Goal: Information Seeking & Learning: Learn about a topic

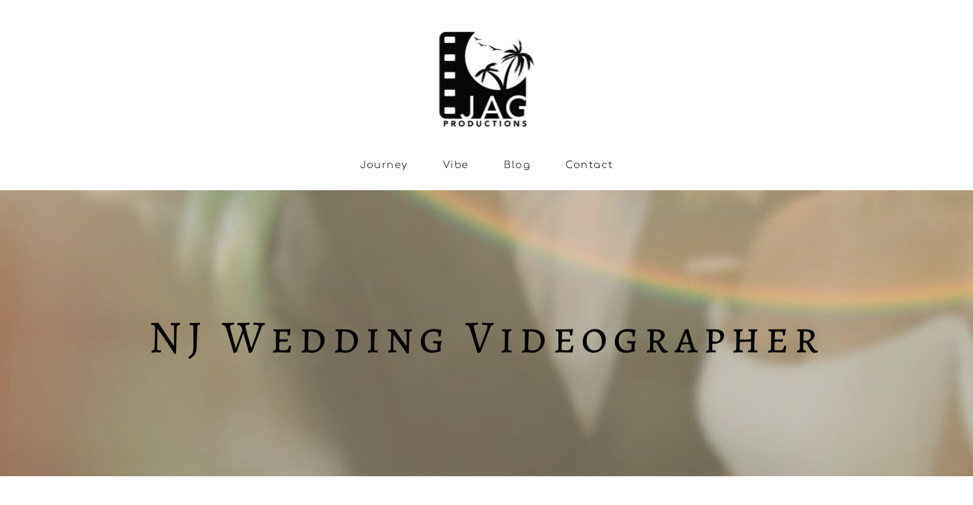
click at [453, 160] on link "Vibe" at bounding box center [456, 164] width 26 height 11
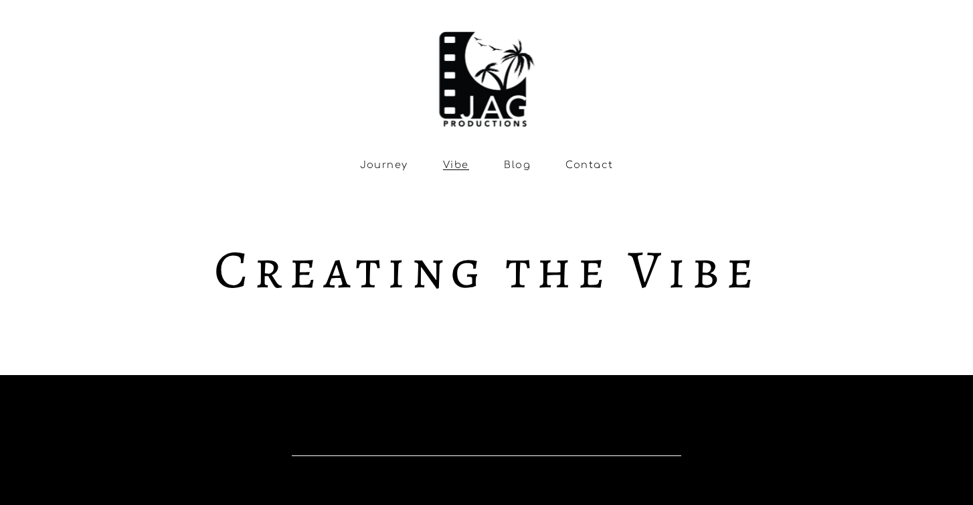
click at [395, 164] on link "Journey" at bounding box center [384, 164] width 48 height 11
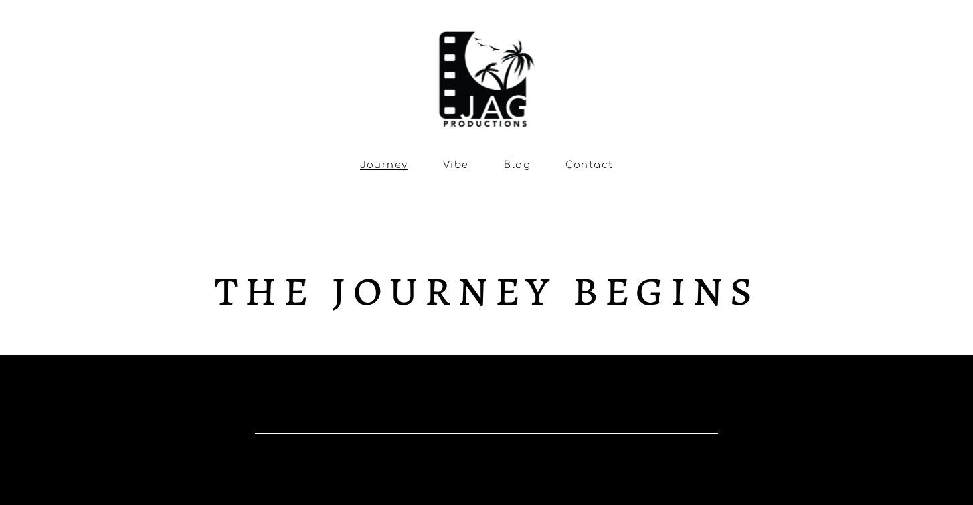
click at [585, 164] on link "Contact" at bounding box center [590, 164] width 48 height 11
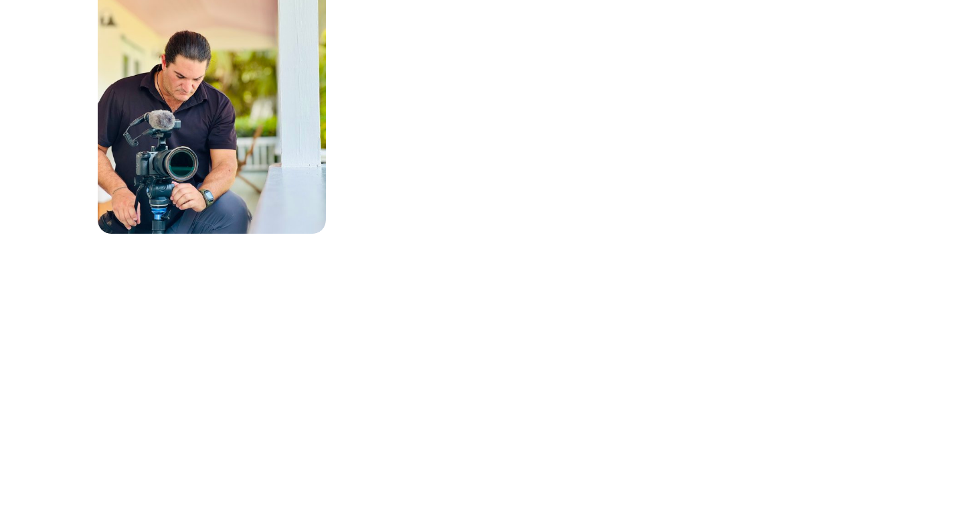
scroll to position [925, 0]
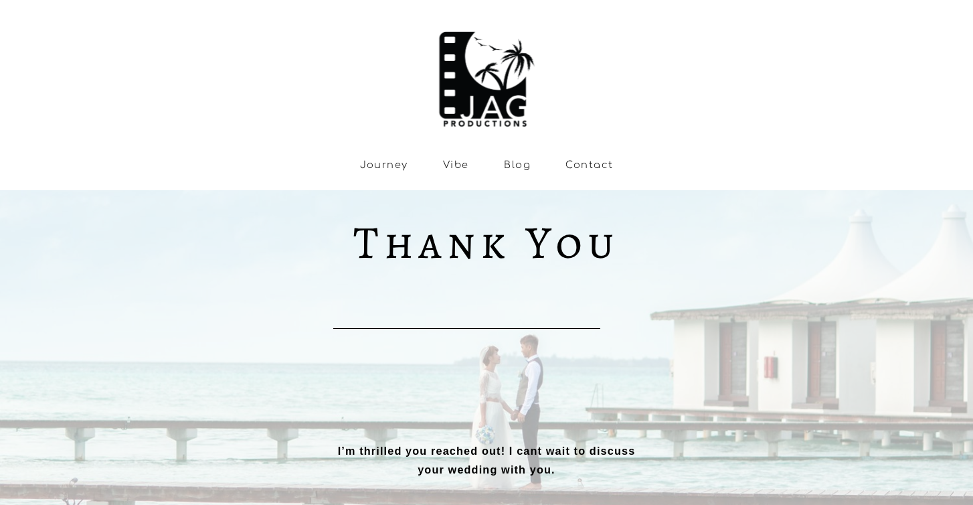
click at [517, 168] on link "Blog" at bounding box center [517, 164] width 27 height 11
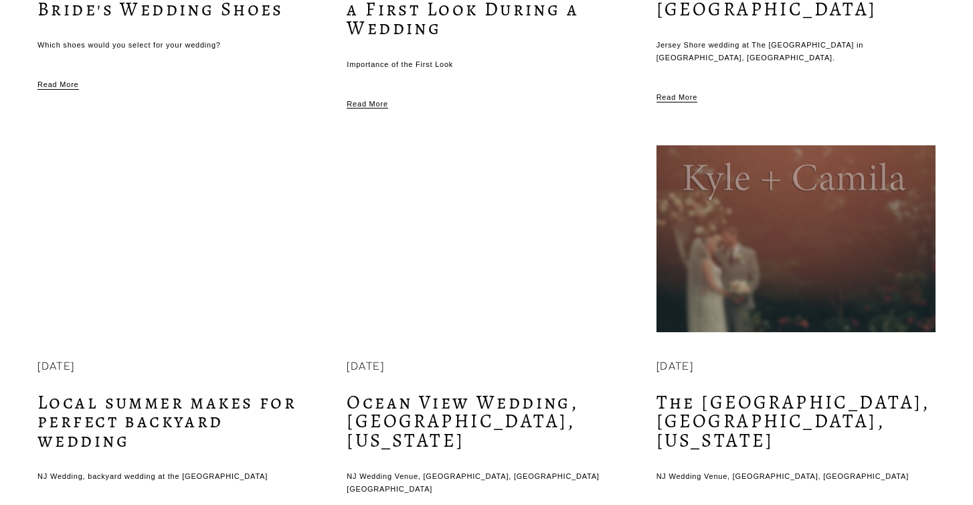
scroll to position [921, 0]
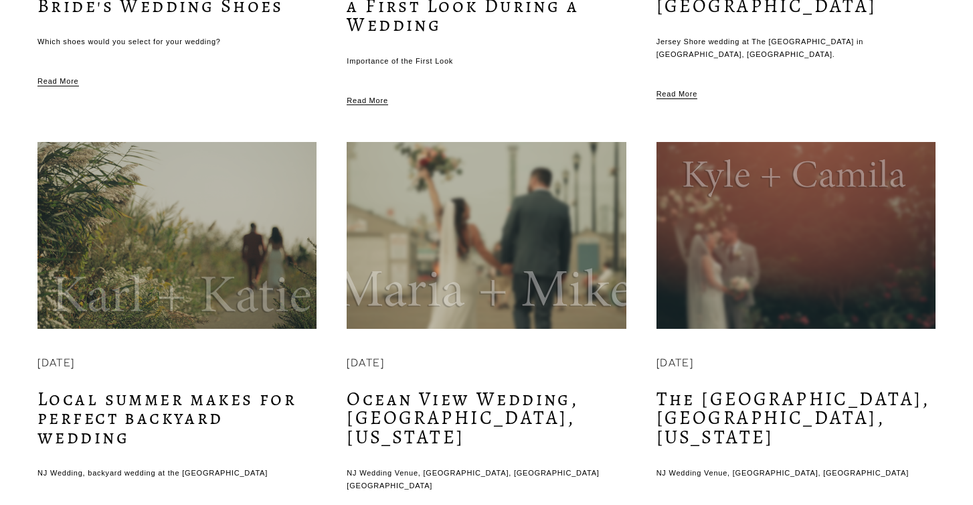
click at [499, 195] on img at bounding box center [486, 235] width 282 height 189
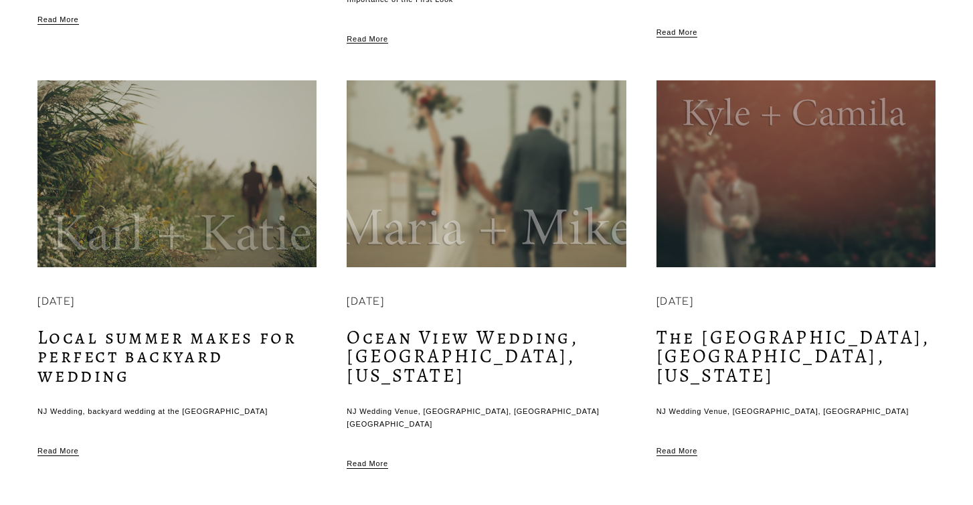
scroll to position [985, 0]
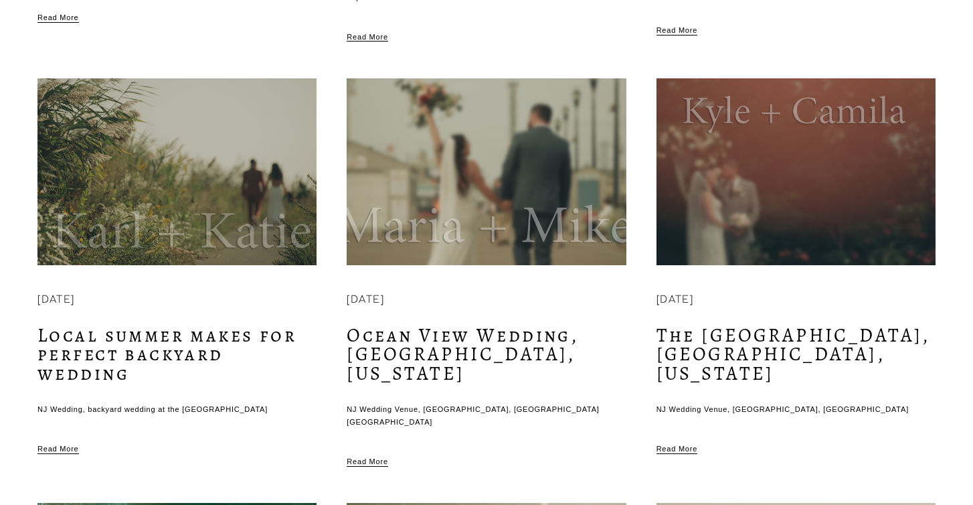
click at [781, 185] on img at bounding box center [796, 172] width 282 height 189
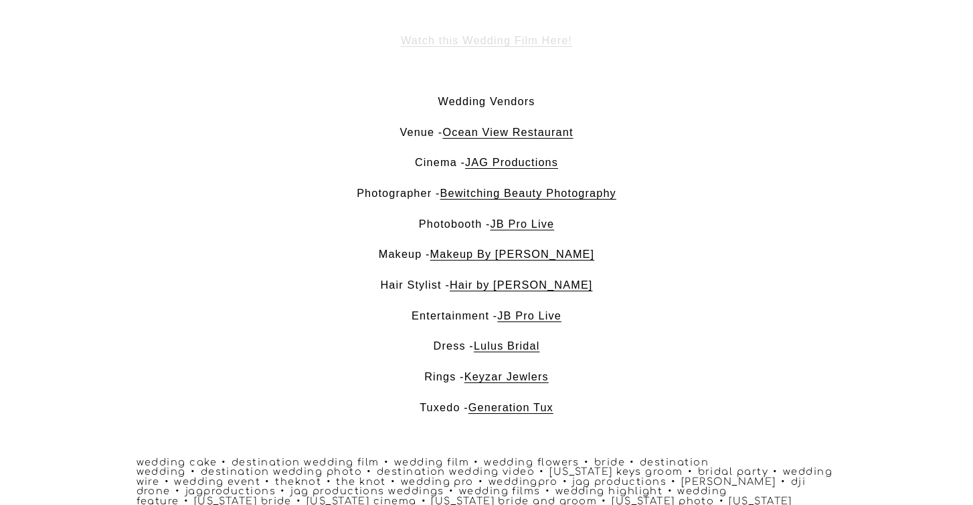
scroll to position [871, 0]
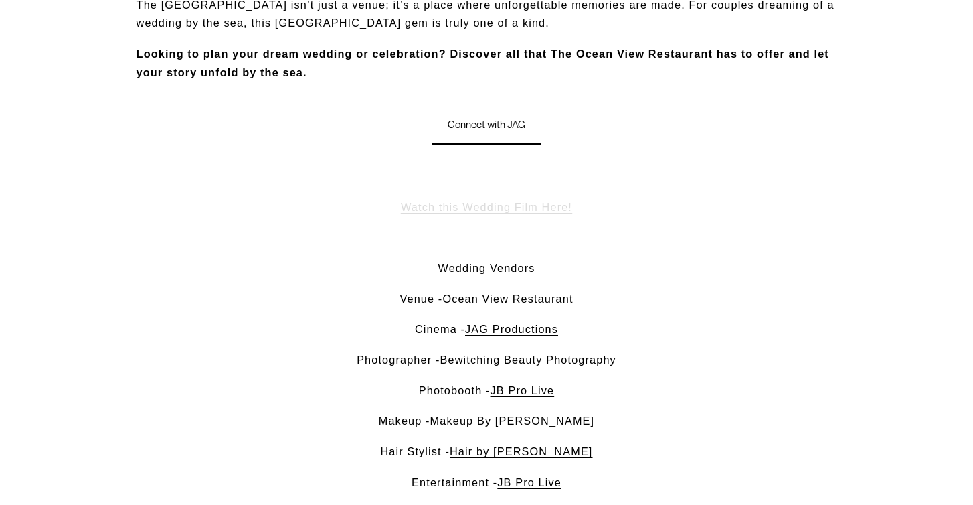
click at [489, 201] on span "Watch this Wedding Film Here!" at bounding box center [486, 207] width 171 height 12
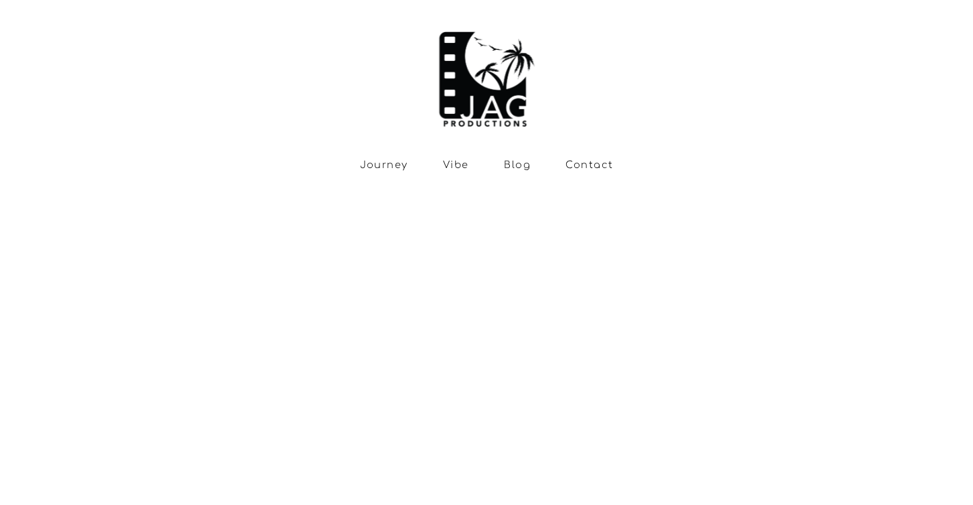
click at [489, 189] on div "Skip to Content Journey Vibe Blog" at bounding box center [486, 95] width 973 height 190
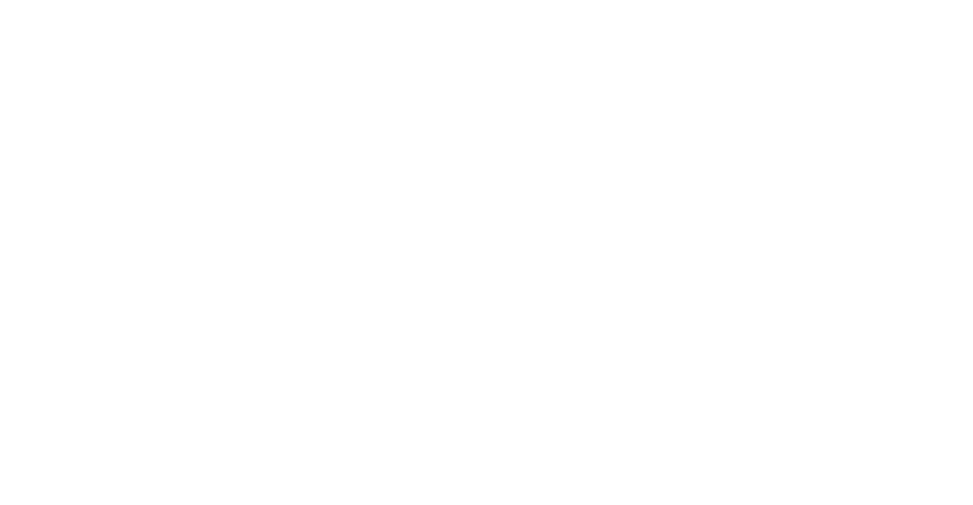
scroll to position [175, 0]
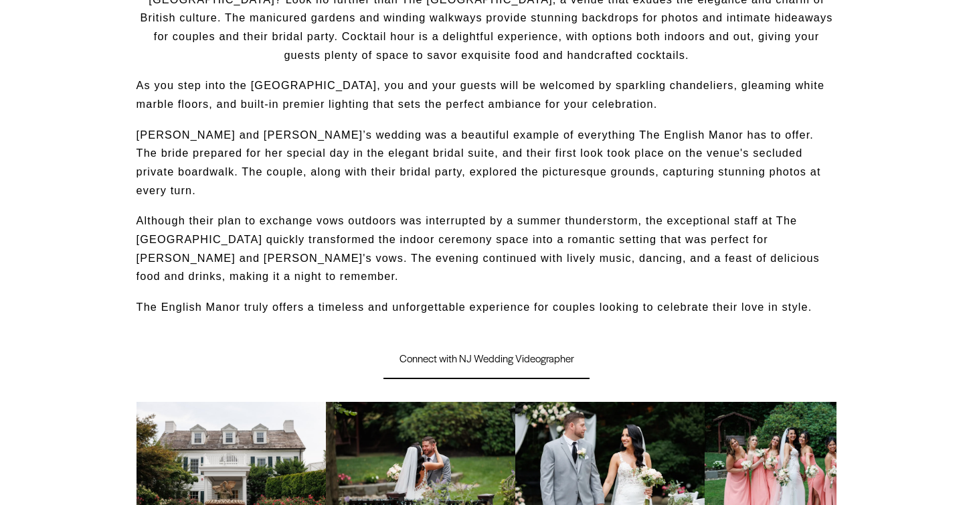
scroll to position [701, 0]
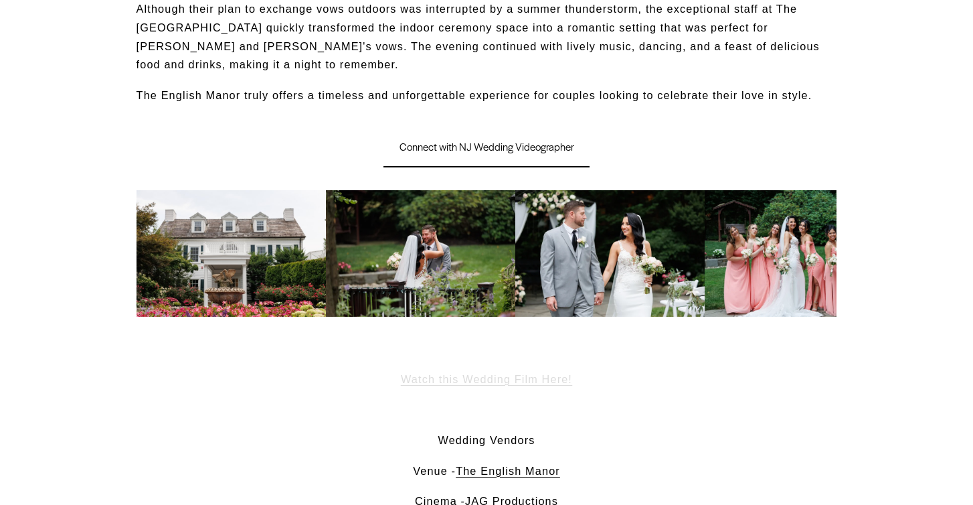
click at [474, 373] on span "Watch this Wedding Film Here!" at bounding box center [486, 379] width 171 height 12
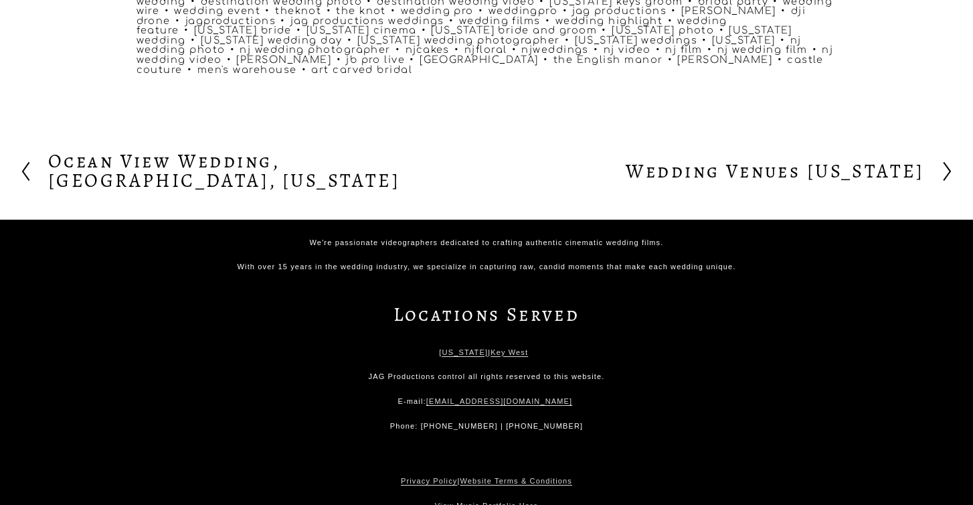
scroll to position [1540, 0]
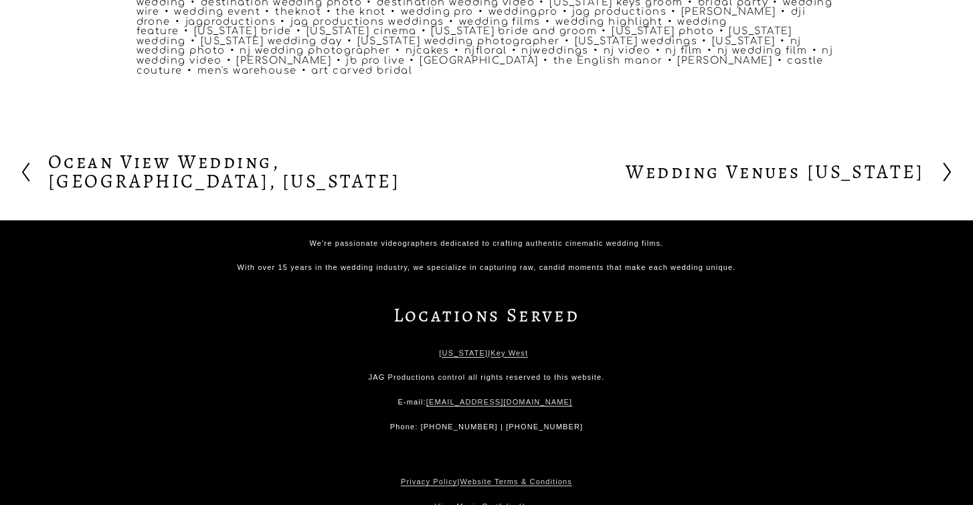
click at [657, 163] on h2 "Wedding Venues New Jersey" at bounding box center [775, 172] width 299 height 19
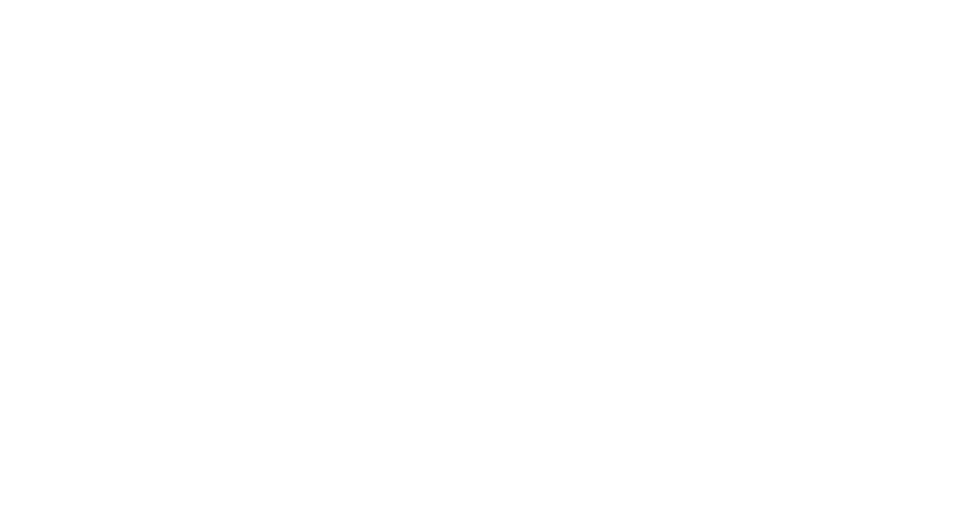
scroll to position [297, 0]
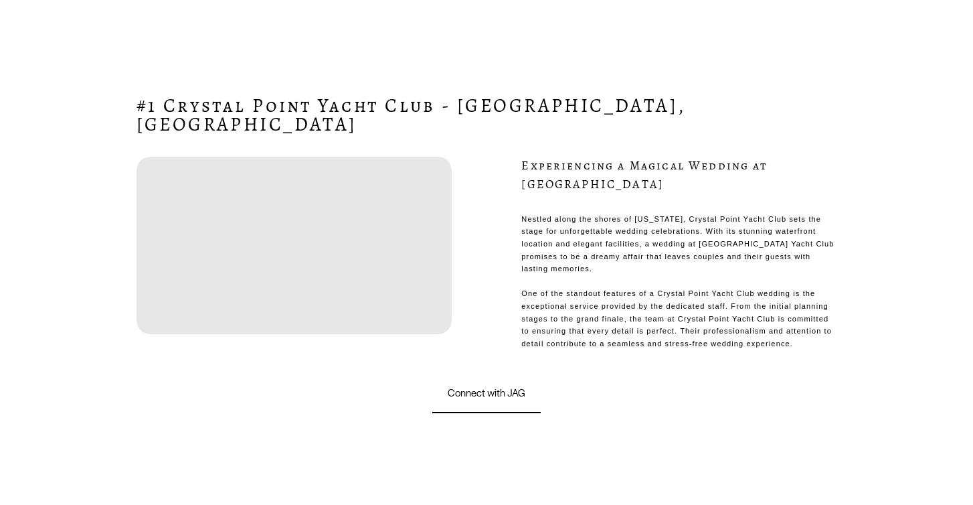
scroll to position [683, 0]
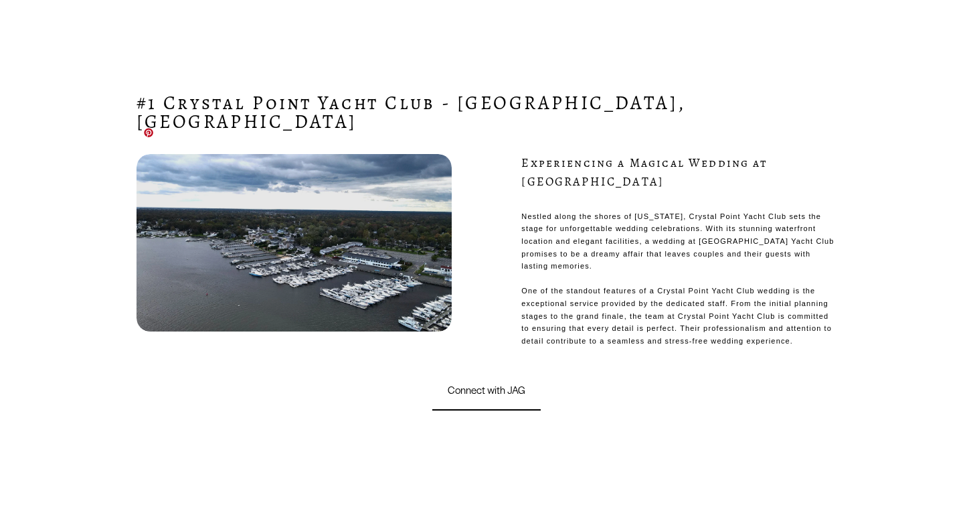
click at [345, 177] on div at bounding box center [294, 242] width 315 height 177
click at [557, 155] on h4 "Experiencing a Magical Wedding at [GEOGRAPHIC_DATA]" at bounding box center [647, 172] width 250 height 35
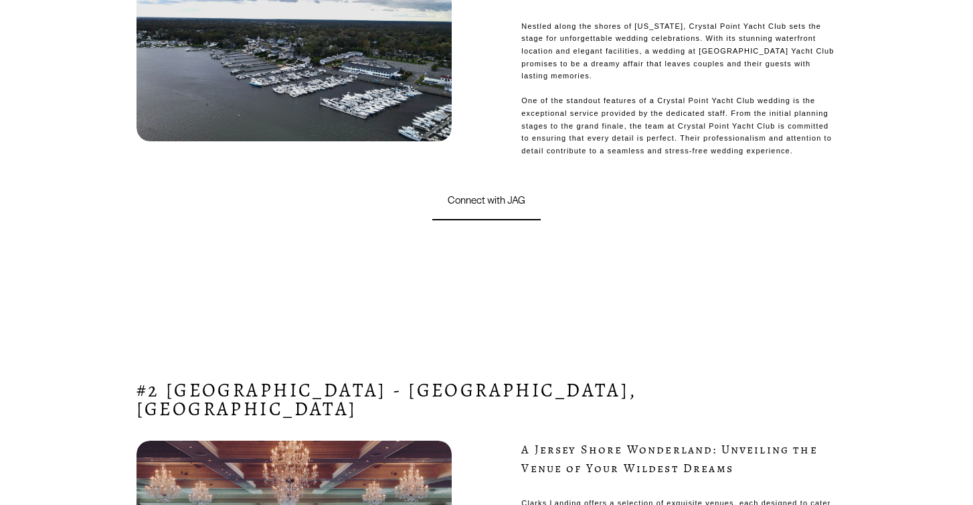
scroll to position [734, 0]
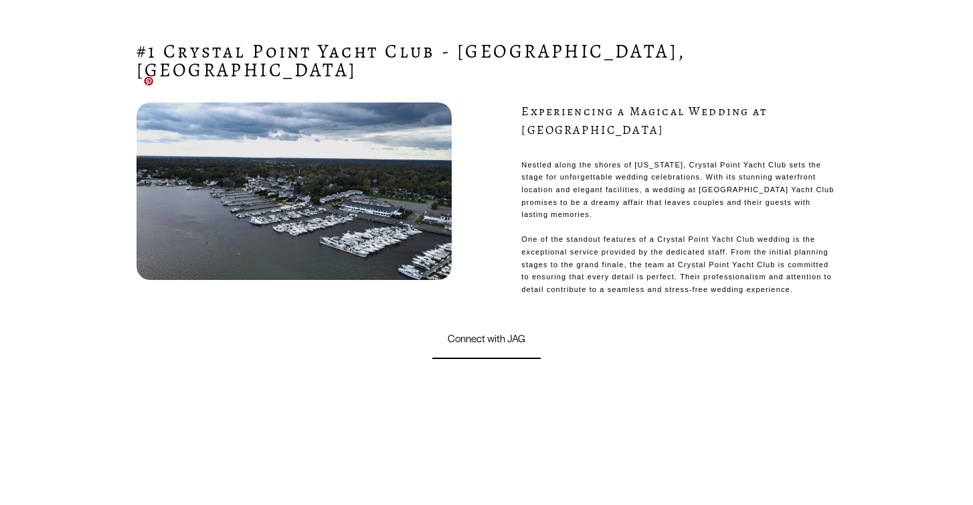
click at [181, 104] on div at bounding box center [294, 190] width 315 height 177
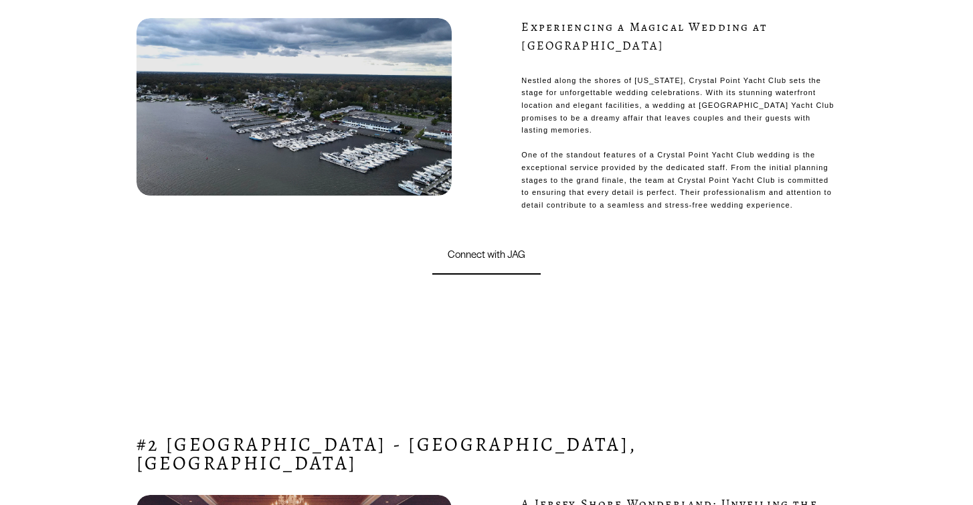
scroll to position [809, 0]
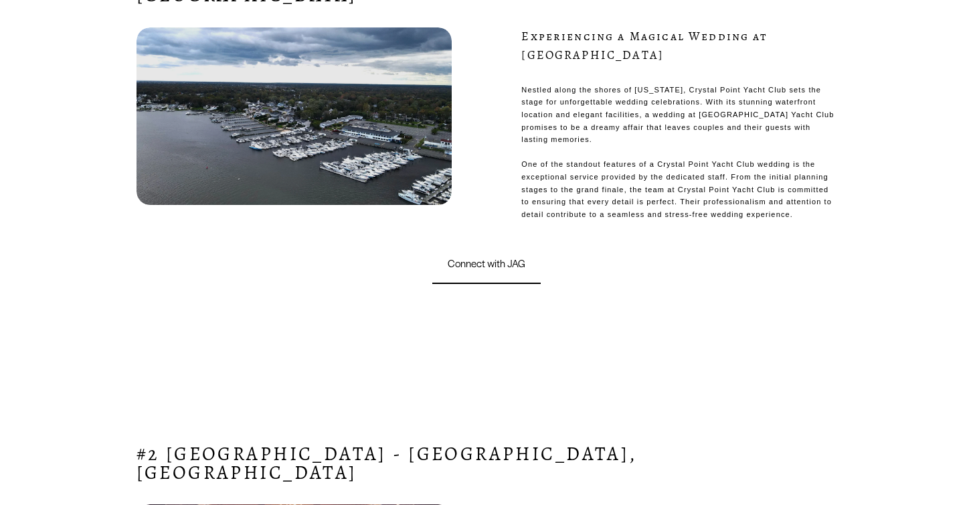
click at [463, 244] on link "Connect with JAG" at bounding box center [487, 264] width 109 height 40
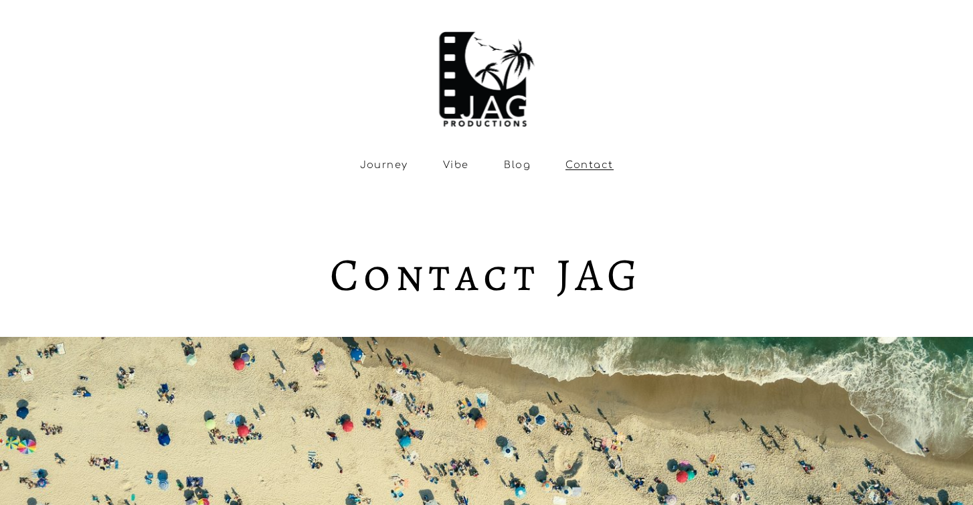
click at [381, 161] on link "Journey" at bounding box center [384, 164] width 48 height 11
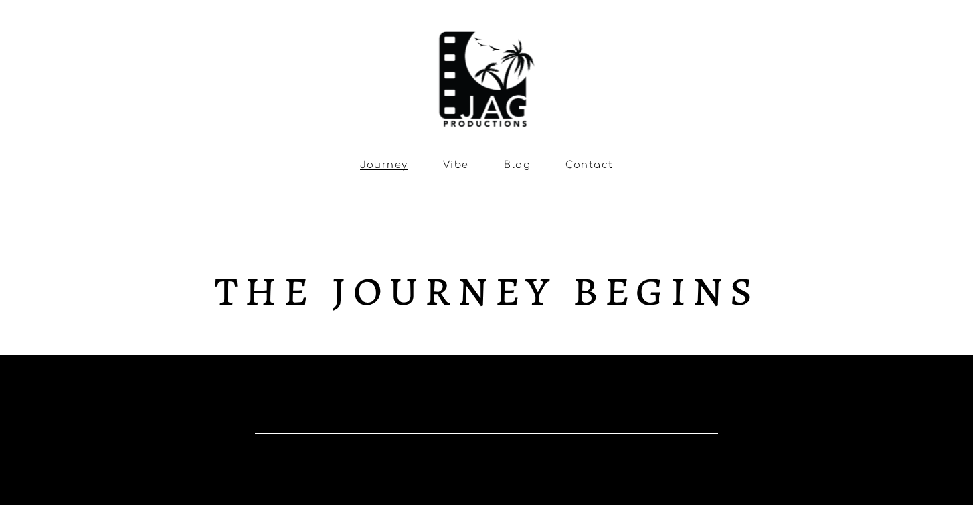
click at [460, 161] on link "Vibe" at bounding box center [456, 164] width 26 height 11
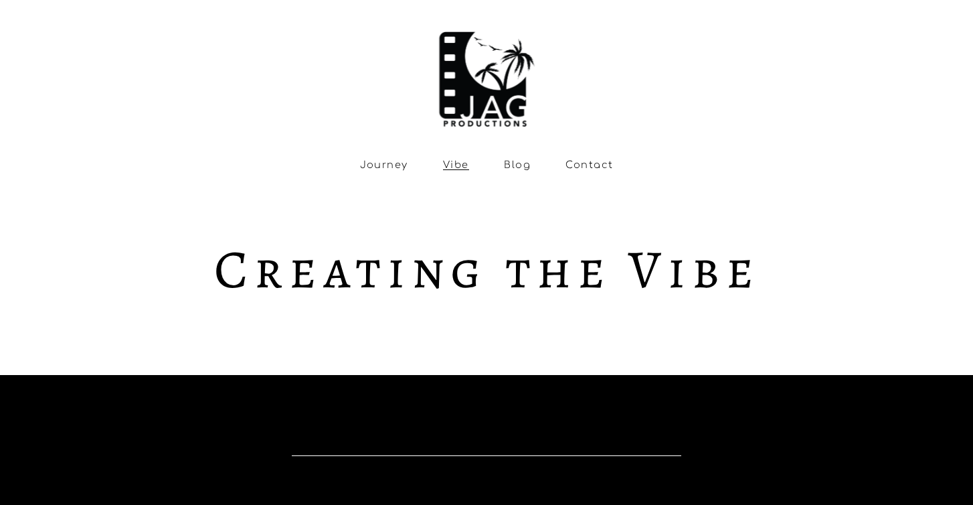
click at [514, 169] on link "Blog" at bounding box center [517, 164] width 27 height 11
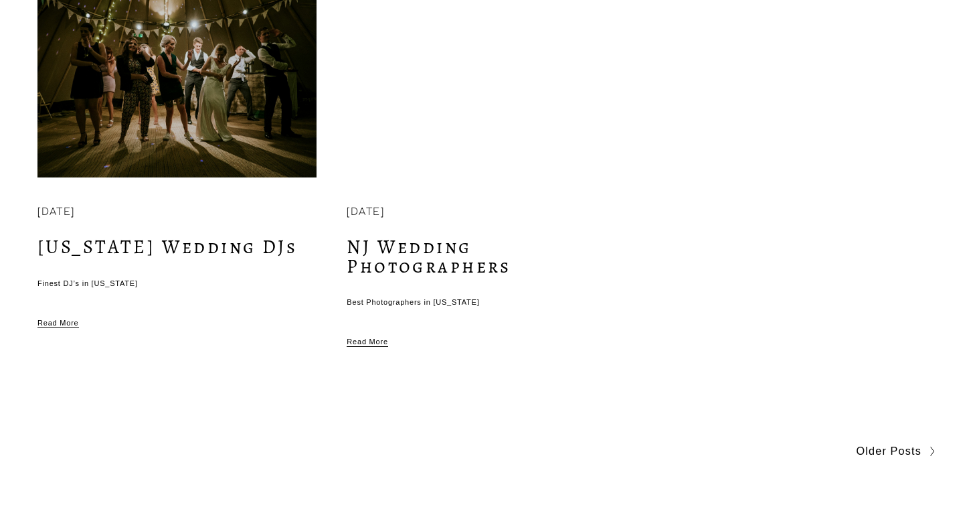
scroll to position [3189, 0]
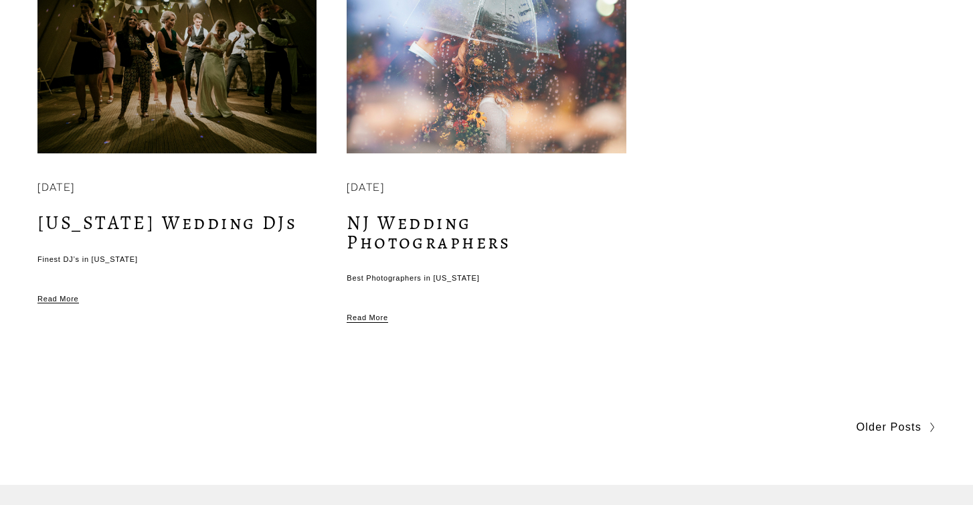
click at [886, 418] on span "Older Posts" at bounding box center [889, 427] width 65 height 19
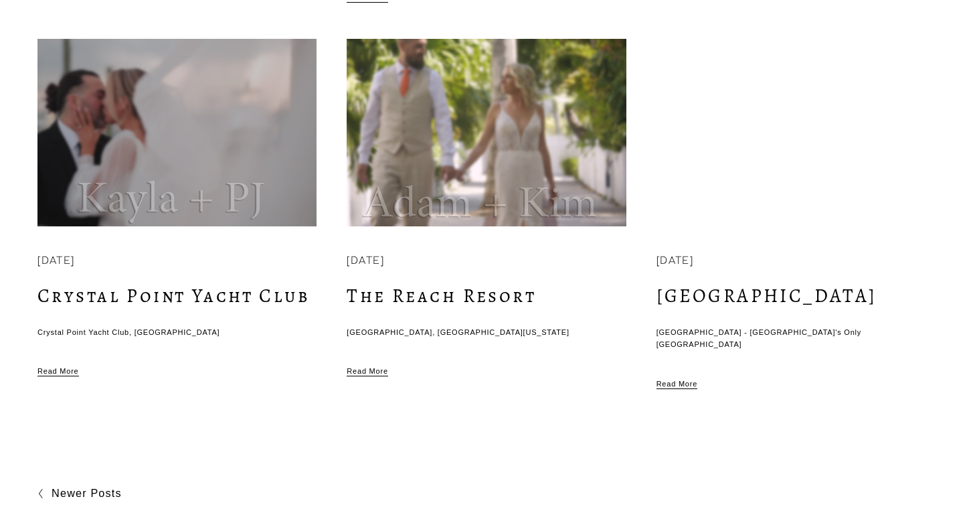
scroll to position [1411, 0]
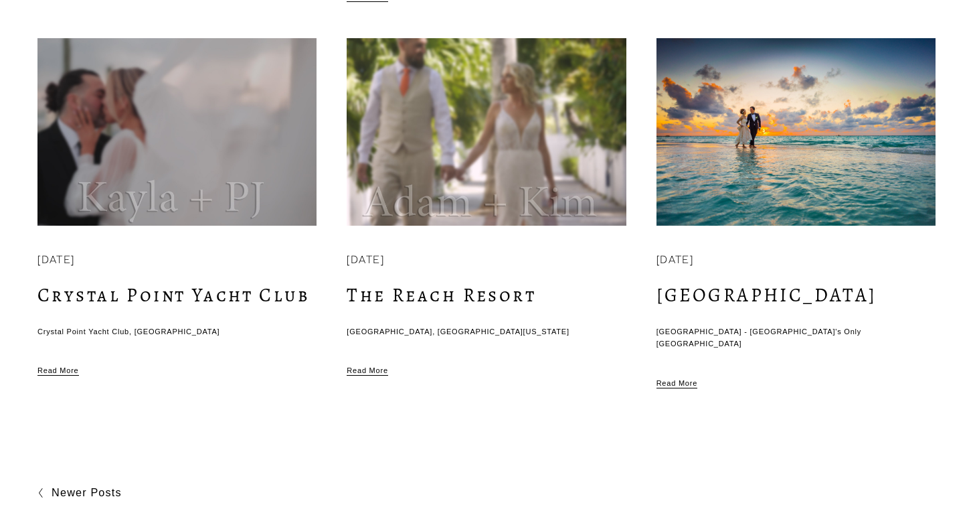
click at [143, 129] on img at bounding box center [177, 131] width 282 height 189
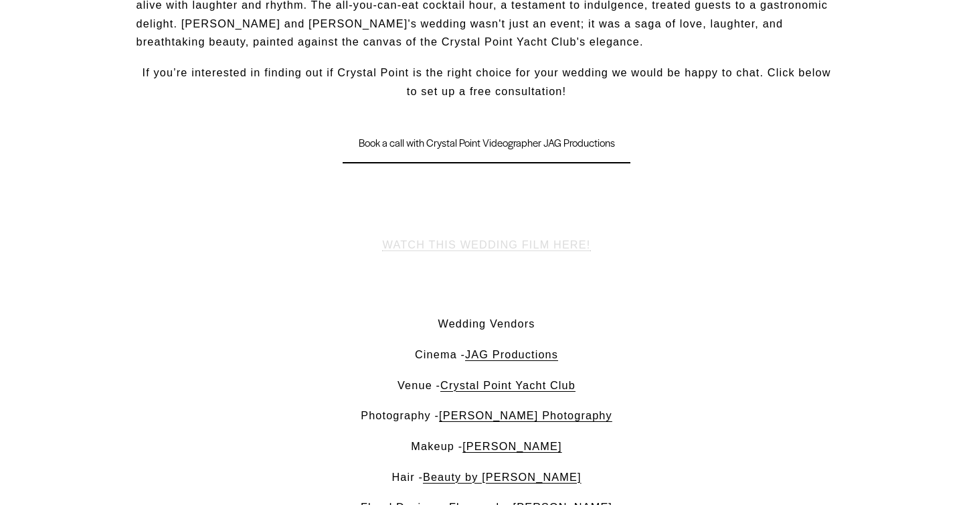
scroll to position [567, 0]
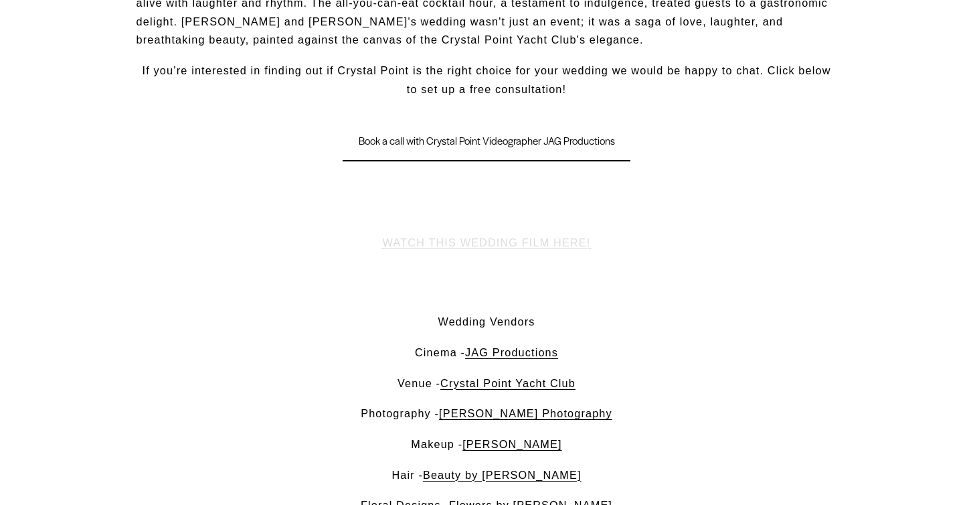
click at [455, 236] on span "WATCH THIS WEDDING FILM HERE!" at bounding box center [487, 242] width 208 height 12
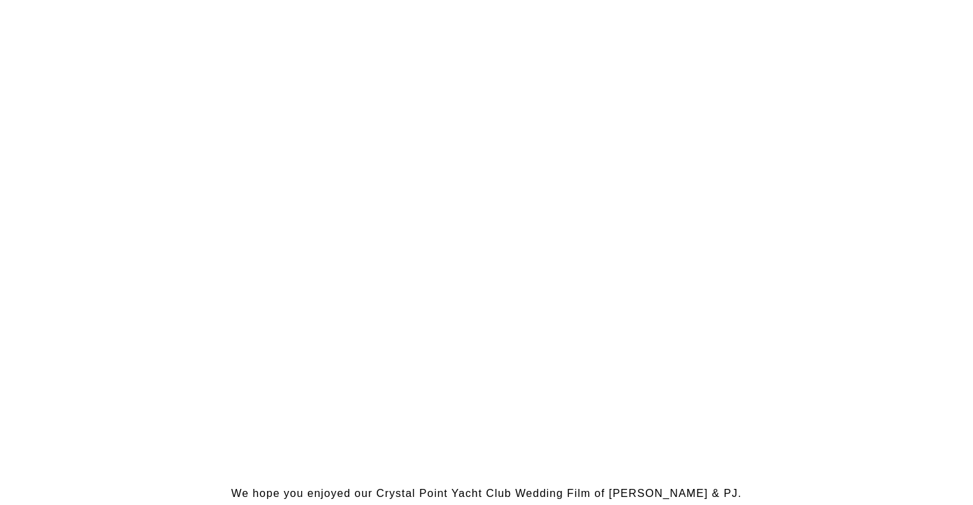
scroll to position [312, 0]
